Goal: Information Seeking & Learning: Learn about a topic

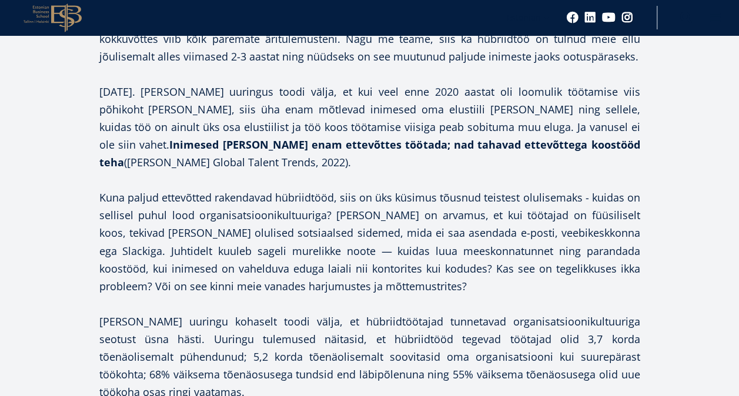
scroll to position [860, 0]
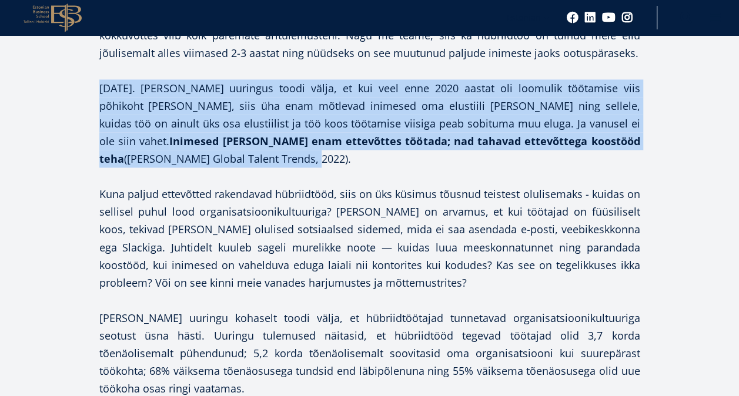
drag, startPoint x: 97, startPoint y: 84, endPoint x: 486, endPoint y: 156, distance: 396.2
copy p "[DATE]. [PERSON_NAME] uuringus toodi välja, et kui veel enne 2020 aastat oli lo…"
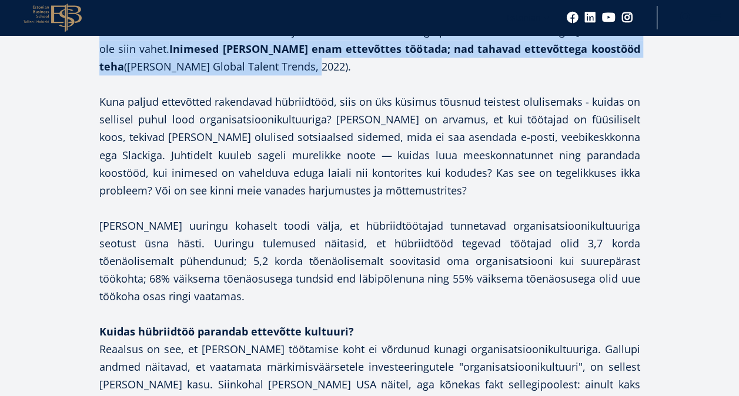
scroll to position [955, 0]
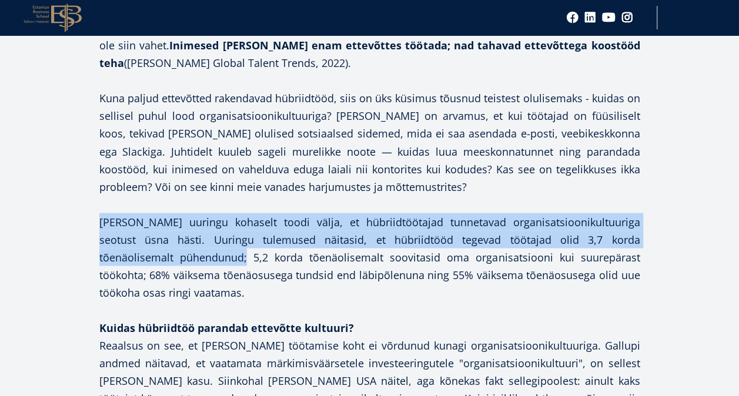
drag, startPoint x: 98, startPoint y: 219, endPoint x: 150, endPoint y: 248, distance: 59.7
drag, startPoint x: 150, startPoint y: 248, endPoint x: 142, endPoint y: 213, distance: 35.6
click at [142, 213] on p "[PERSON_NAME] uuringu kohaselt toodi välja, et hübriidtöötajad tunnetavad organ…" at bounding box center [369, 257] width 541 height 88
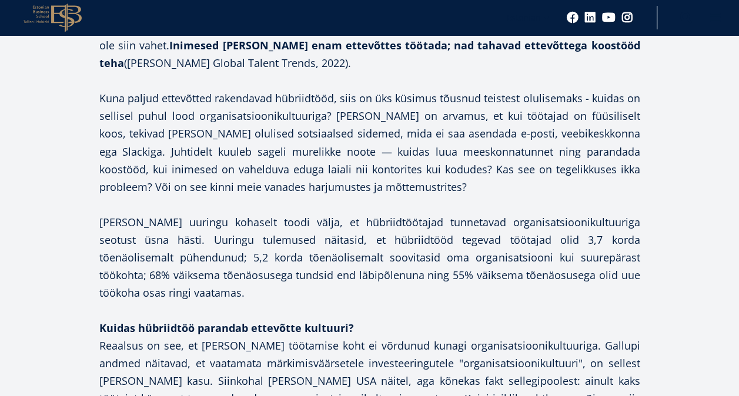
drag, startPoint x: 142, startPoint y: 222, endPoint x: 180, endPoint y: 293, distance: 79.9
click at [180, 293] on p "[PERSON_NAME] uuringu kohaselt toodi välja, et hübriidtöötajad tunnetavad organ…" at bounding box center [369, 257] width 541 height 88
copy p "Gallupi uuringu kohaselt toodi välja, et hübriidtöötajad tunnetavad organisatsi…"
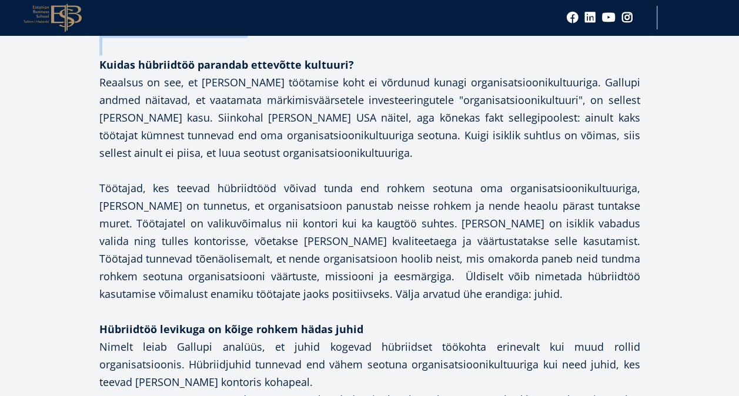
scroll to position [1035, 0]
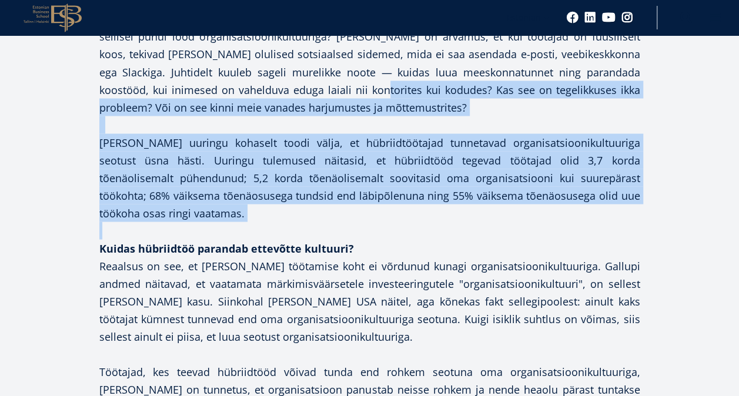
drag, startPoint x: 98, startPoint y: 276, endPoint x: 321, endPoint y: 89, distance: 291.1
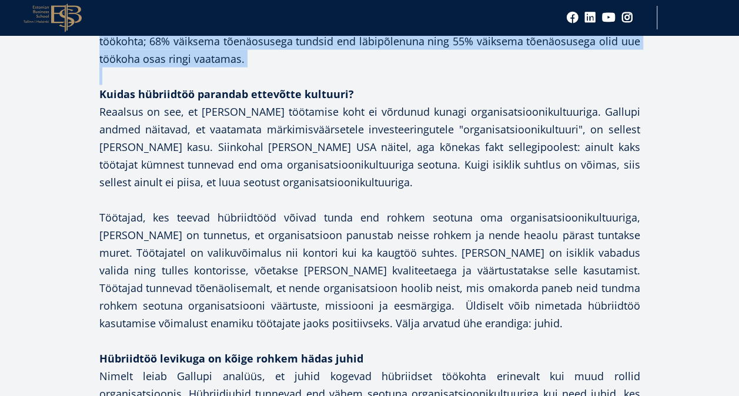
scroll to position [1185, 0]
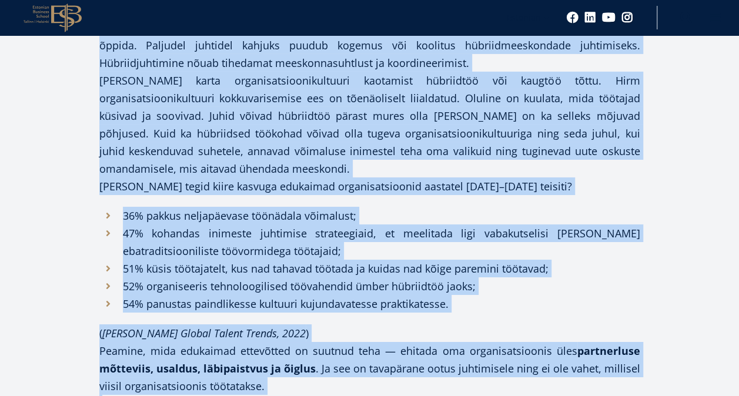
scroll to position [1941, 0]
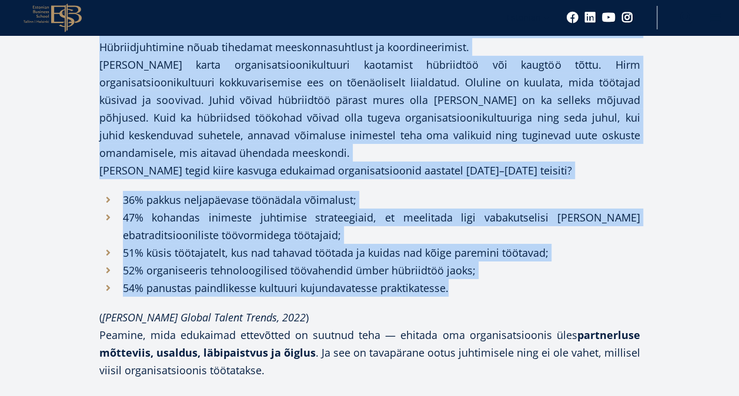
drag, startPoint x: 101, startPoint y: 95, endPoint x: 461, endPoint y: 264, distance: 397.1
copy div "Loremi dolorsitam consecte adipiscin elitsedd? Eiusmodt in utl, et dolore ma al…"
